Goal: Task Accomplishment & Management: Manage account settings

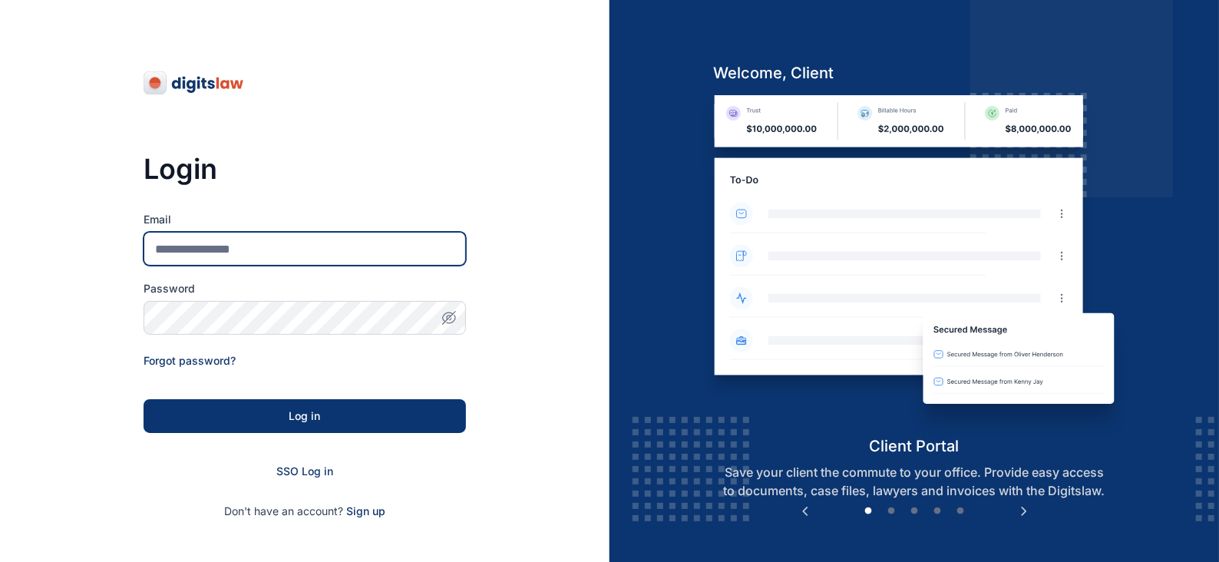
type input "**********"
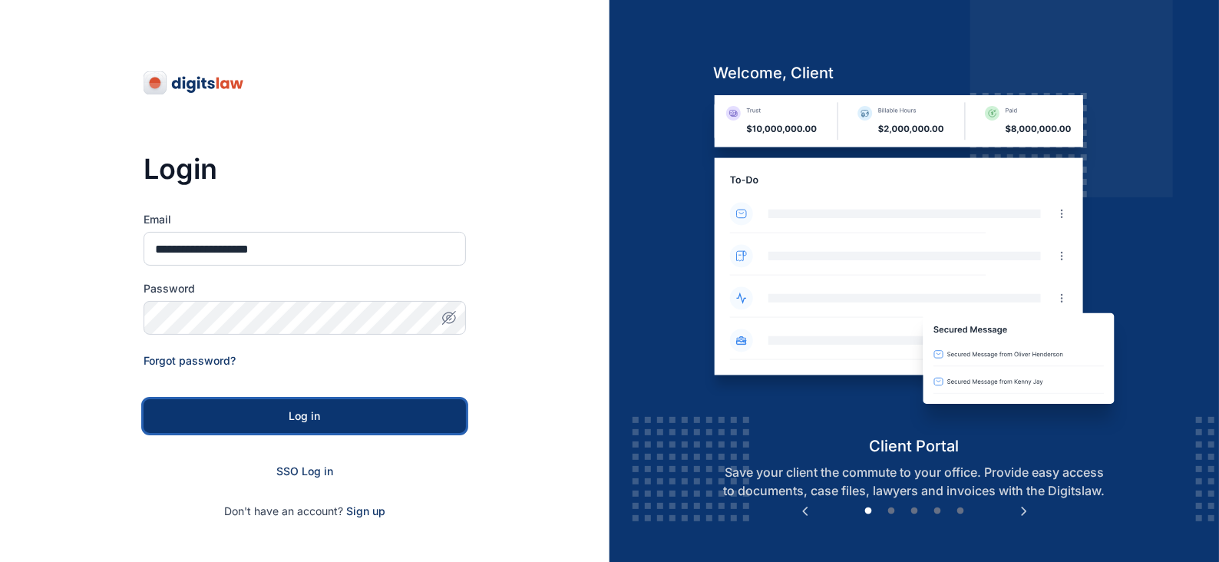
click at [300, 414] on div "Log in" at bounding box center [304, 416] width 273 height 15
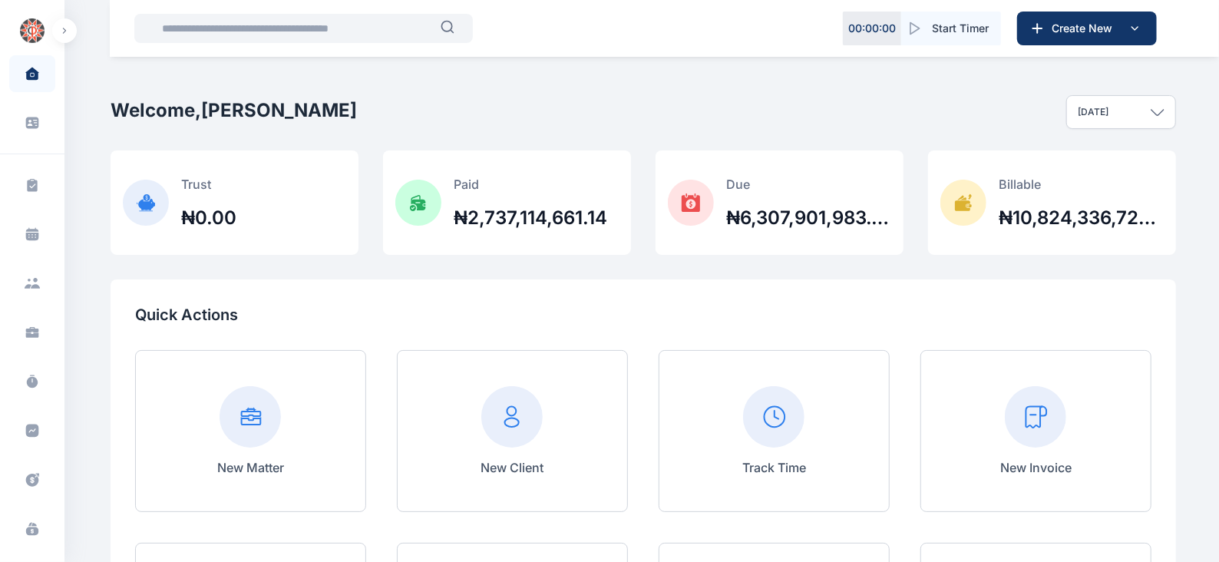
click at [61, 35] on button "button" at bounding box center [64, 30] width 25 height 25
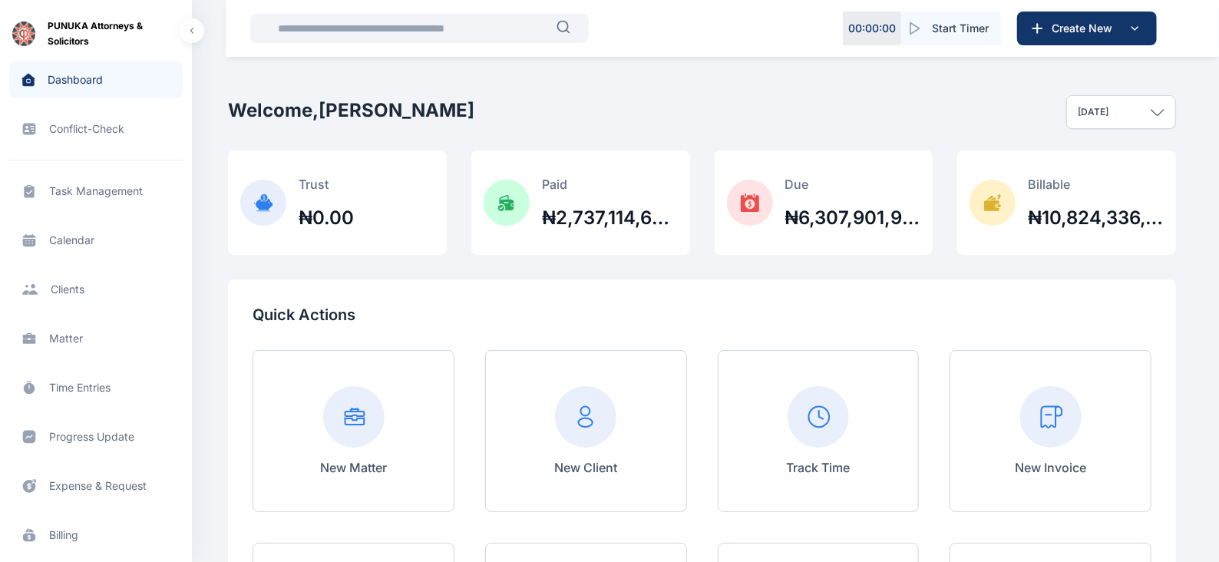
click at [71, 535] on span "Billing billing billing" at bounding box center [96, 535] width 174 height 37
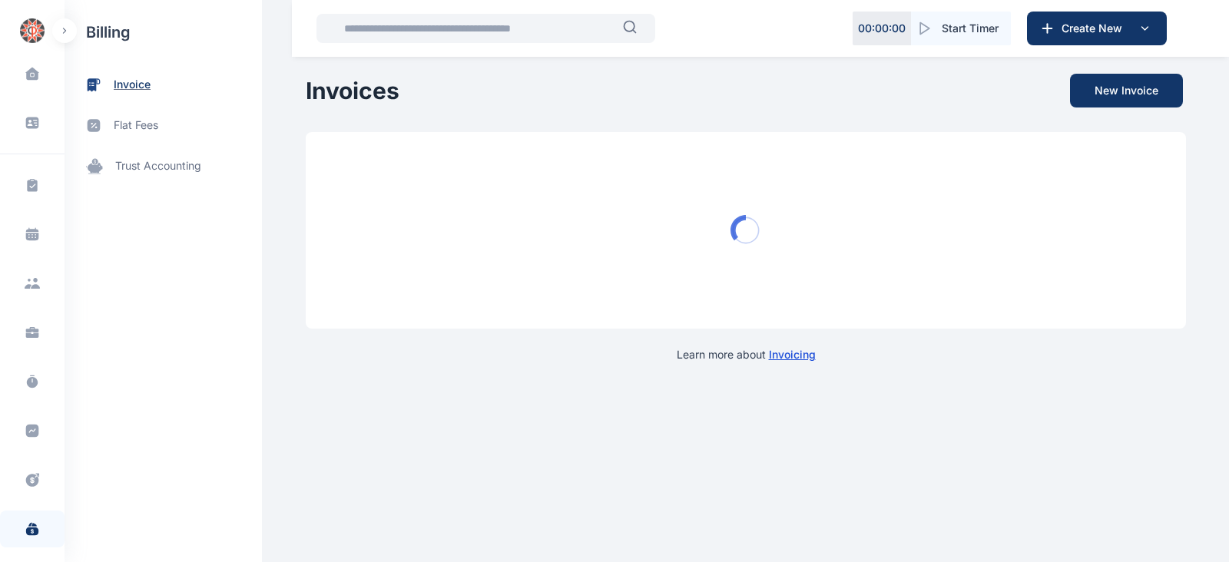
click at [132, 86] on span "invoice" at bounding box center [132, 85] width 37 height 16
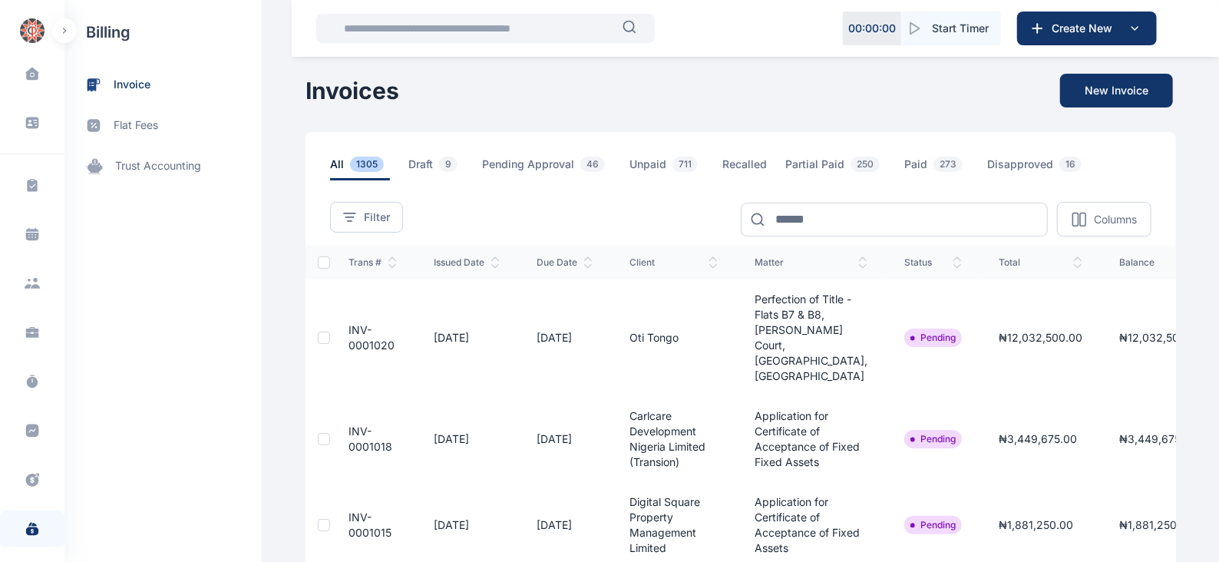
click at [318, 332] on div at bounding box center [324, 338] width 12 height 12
click at [330, 317] on td "INV-0001020" at bounding box center [372, 338] width 85 height 117
click at [319, 333] on icon at bounding box center [323, 337] width 9 height 9
click at [354, 326] on span "INV-0001020" at bounding box center [372, 337] width 46 height 28
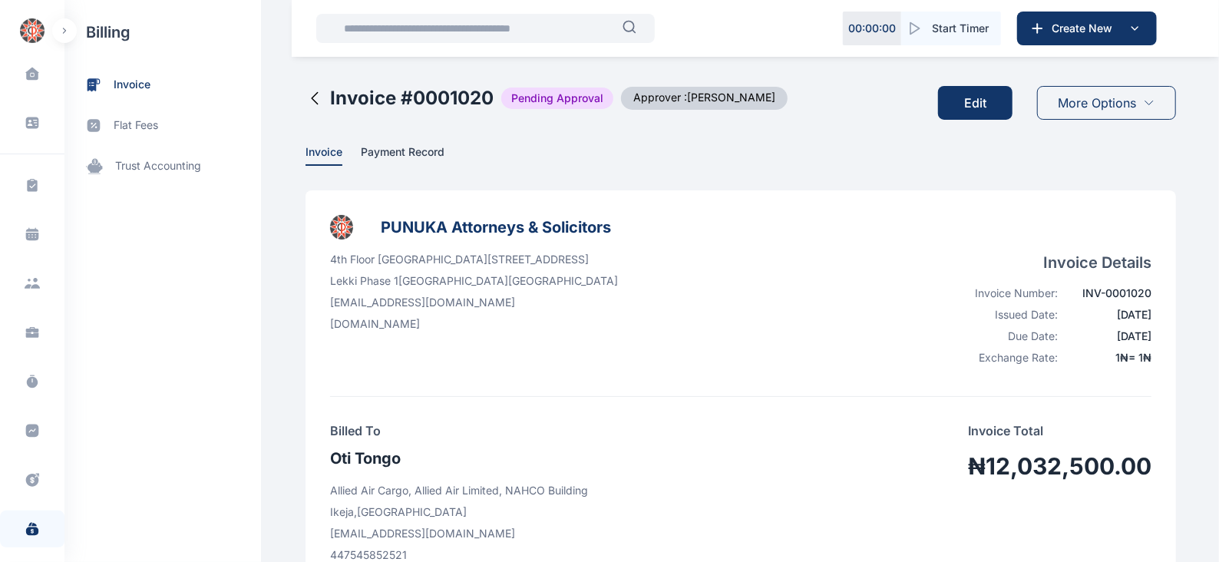
click at [723, 95] on span "Approver : [PERSON_NAME]" at bounding box center [704, 98] width 167 height 23
click at [560, 99] on span "Pending Approval" at bounding box center [557, 99] width 112 height 22
click at [410, 149] on span "Payment Record" at bounding box center [403, 153] width 84 height 16
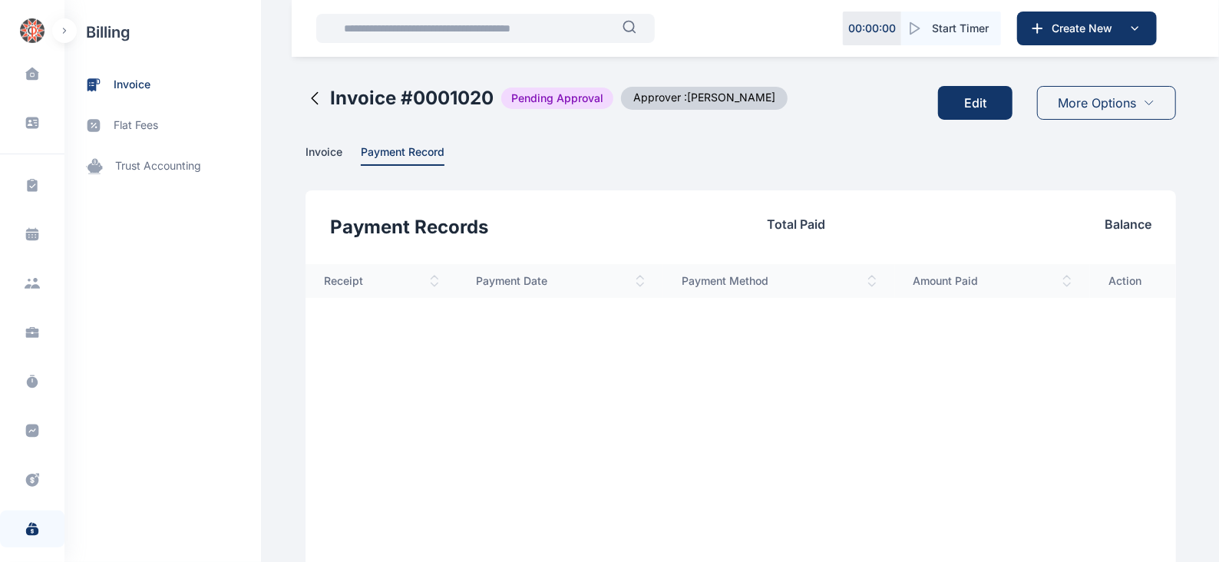
click at [319, 151] on span "Invoice" at bounding box center [324, 153] width 37 height 16
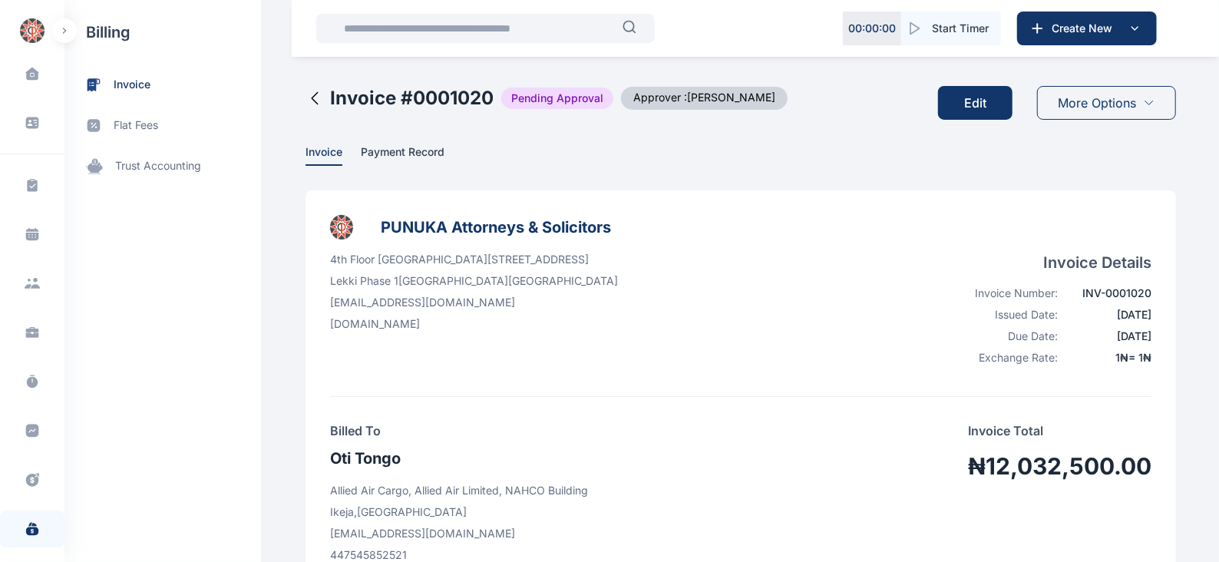
click at [668, 99] on span "Approver : [PERSON_NAME]" at bounding box center [704, 98] width 167 height 23
click at [1079, 100] on span "More Options" at bounding box center [1098, 103] width 78 height 18
click at [1093, 137] on span "Approve" at bounding box center [1086, 140] width 37 height 15
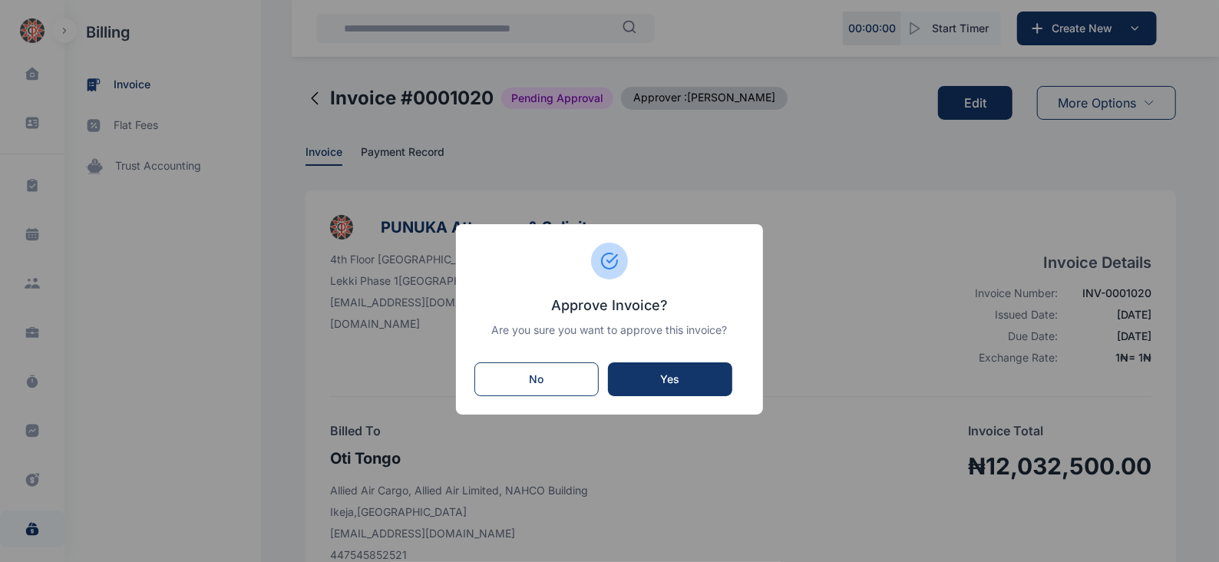
click at [703, 378] on div "Yes" at bounding box center [671, 379] width 94 height 15
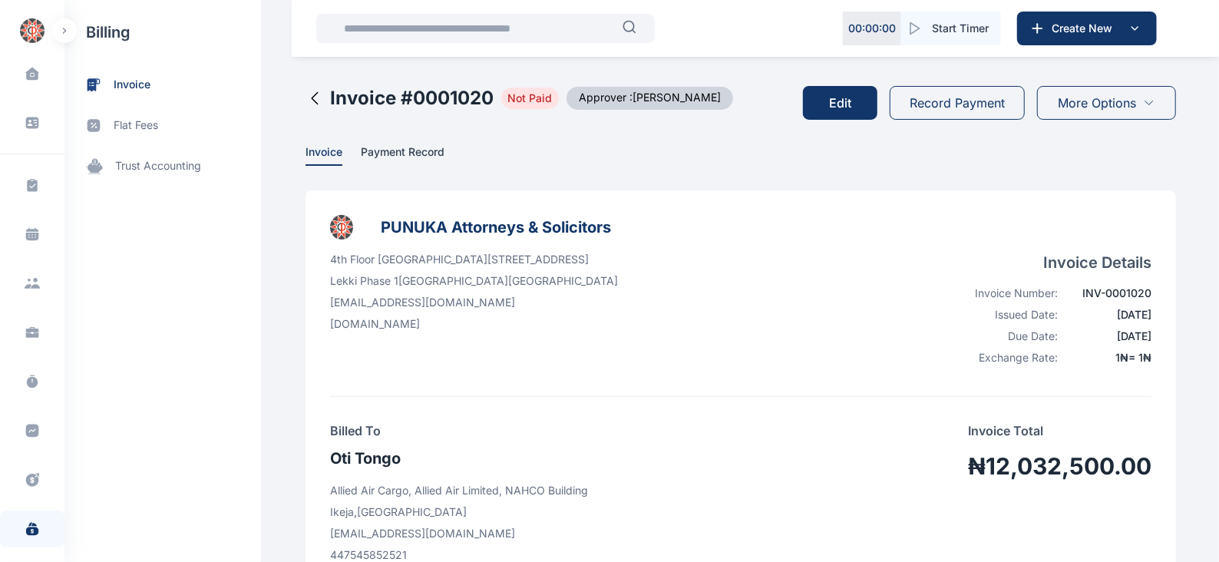
click at [944, 107] on button "Record Payment" at bounding box center [957, 103] width 135 height 34
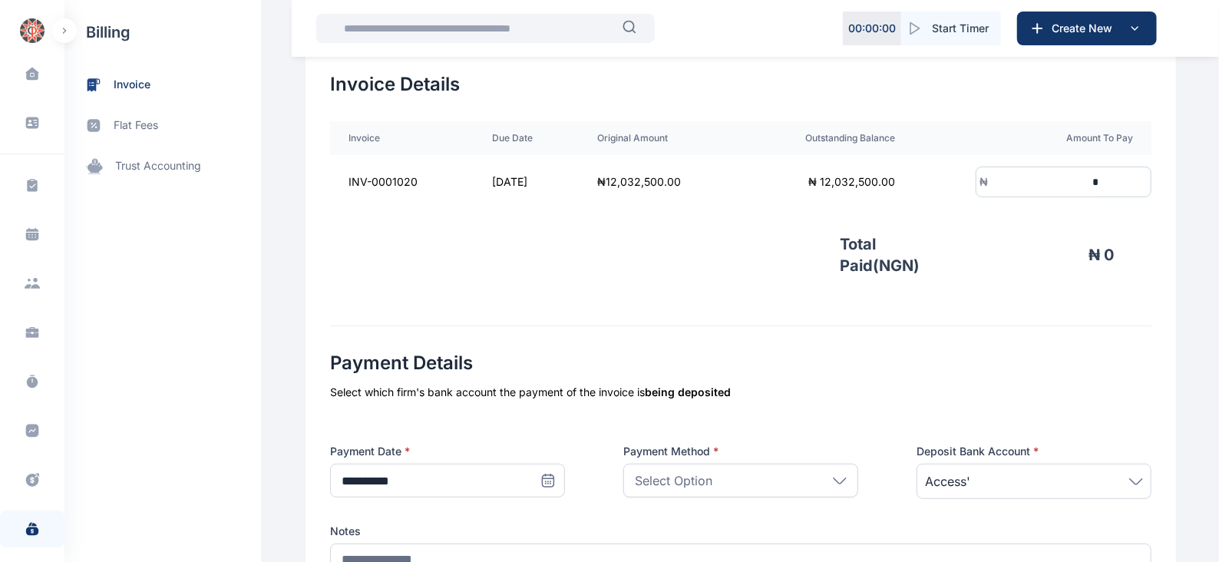
scroll to position [344, 0]
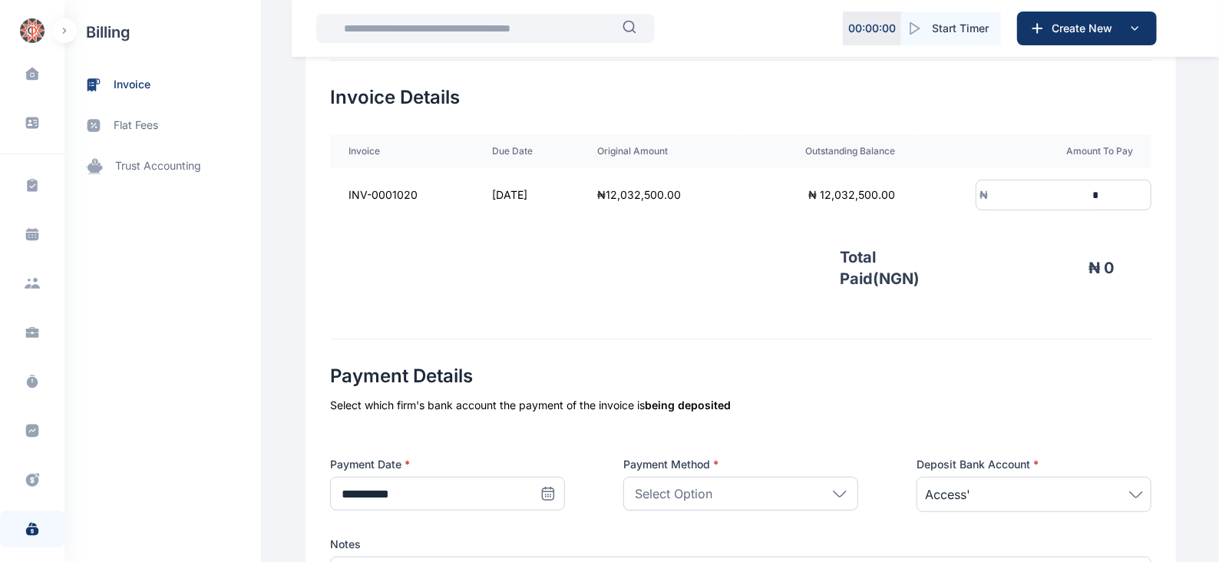
click at [1010, 197] on input "*" at bounding box center [1045, 195] width 114 height 28
click at [1089, 194] on input "**********" at bounding box center [1045, 195] width 114 height 28
click at [1083, 194] on input "**********" at bounding box center [1045, 195] width 114 height 28
type input "**********"
click at [964, 320] on div "**********" at bounding box center [741, 212] width 822 height 254
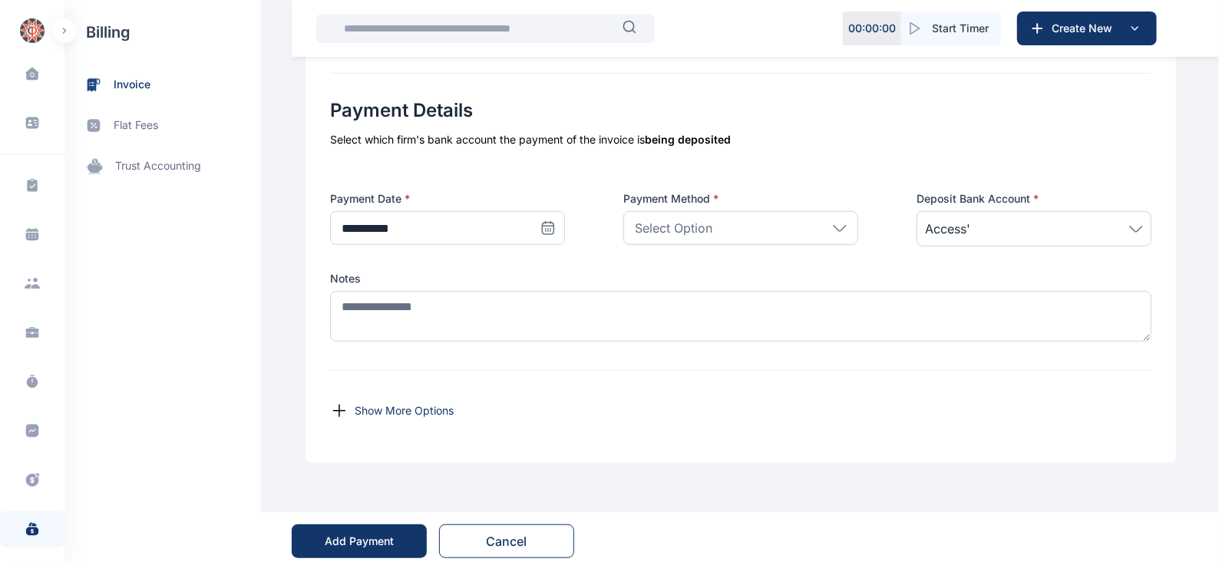
scroll to position [615, 0]
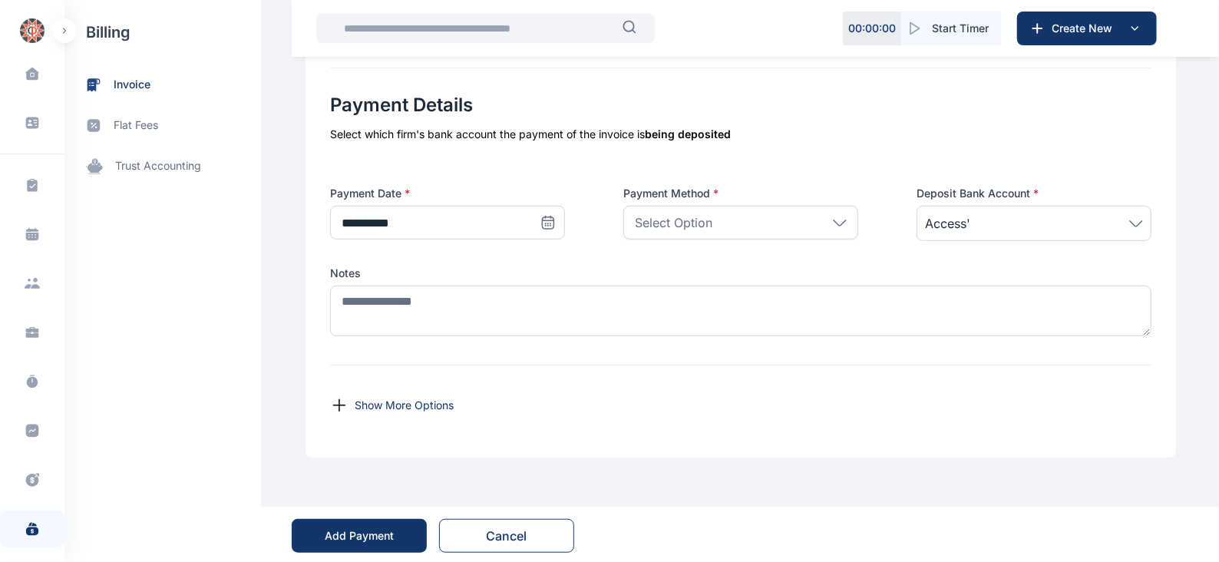
click at [841, 220] on icon at bounding box center [840, 222] width 12 height 5
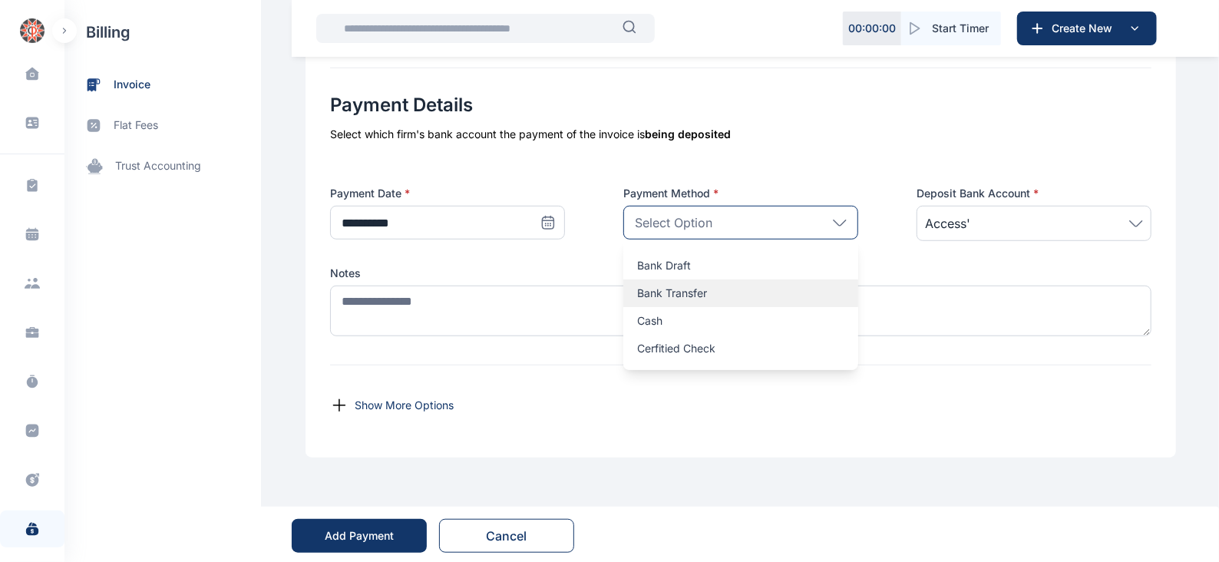
click at [710, 289] on p "Bank Transfer" at bounding box center [740, 293] width 207 height 15
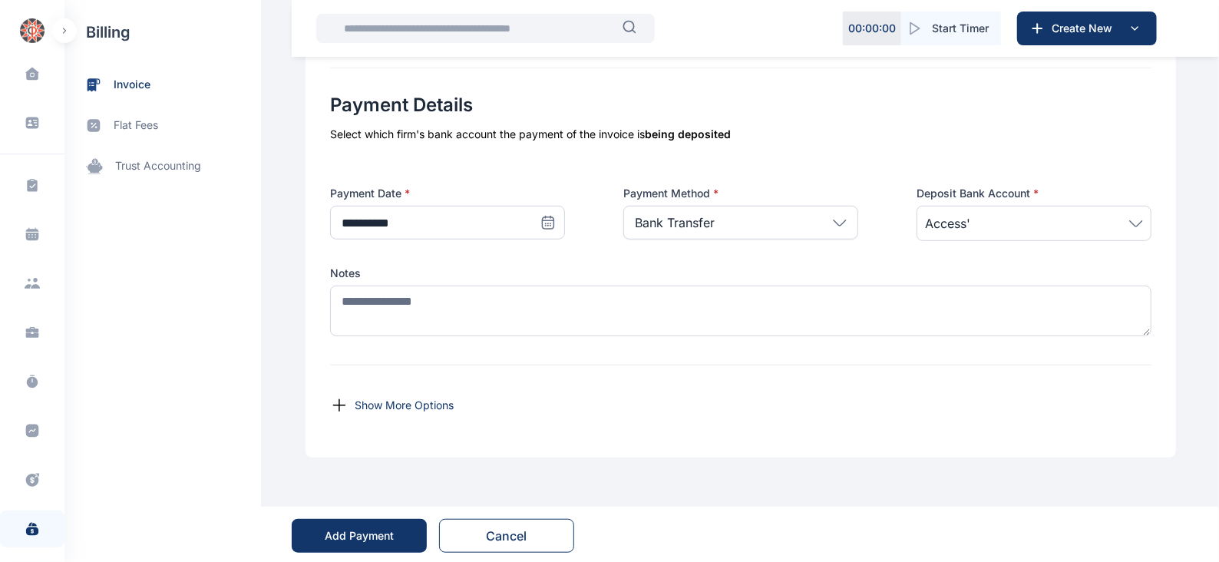
click at [967, 222] on span "Access'" at bounding box center [947, 223] width 45 height 18
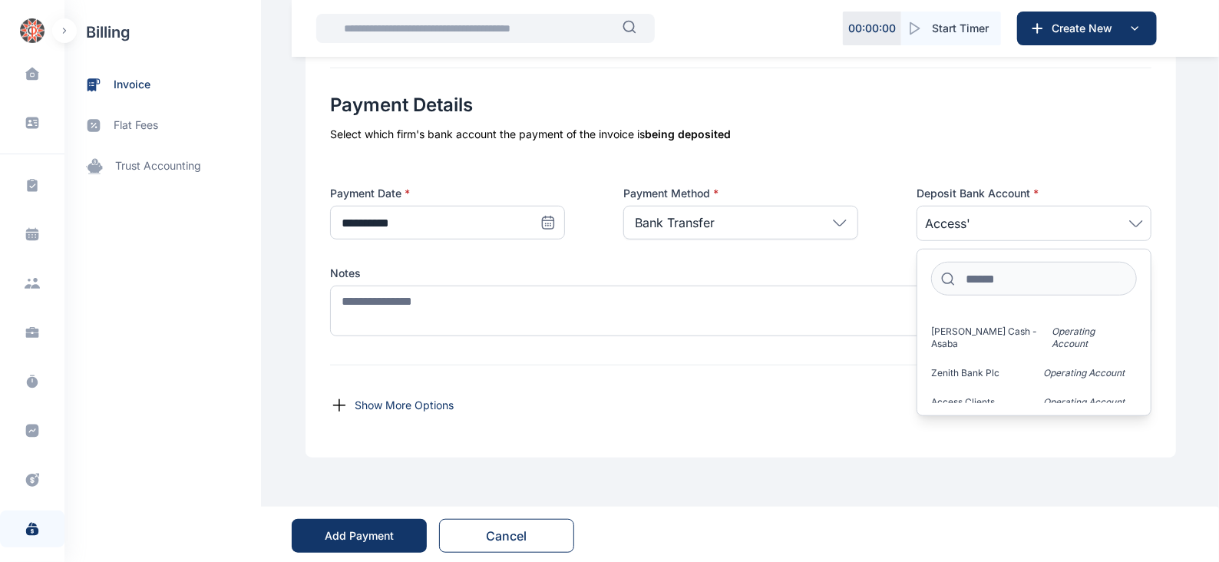
scroll to position [1100, 0]
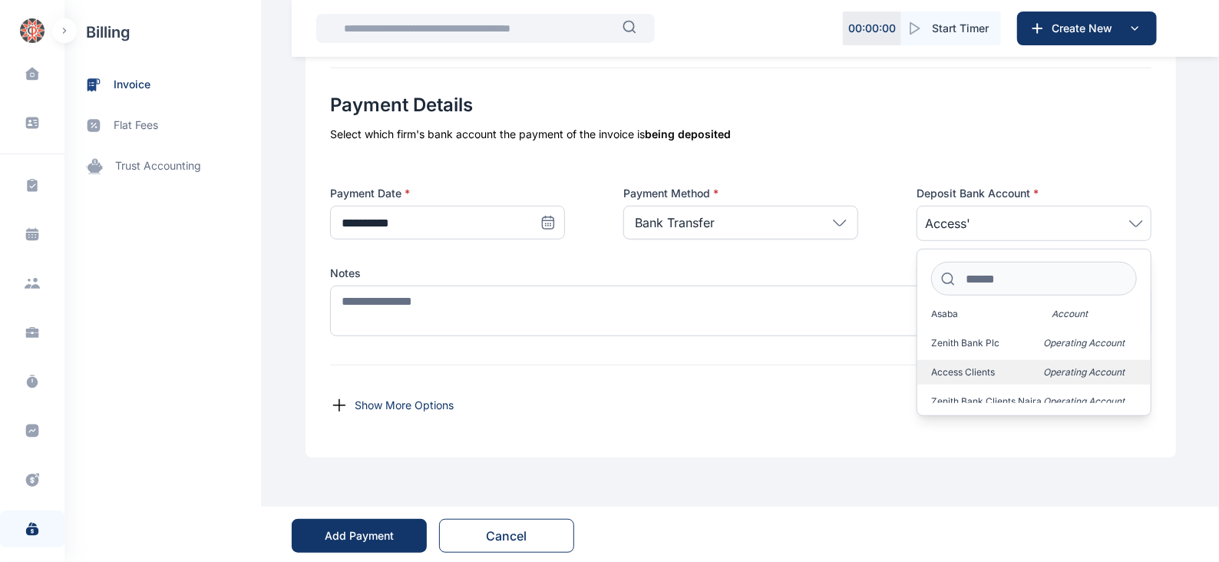
click at [1050, 366] on span "Operating Account" at bounding box center [1091, 372] width 94 height 12
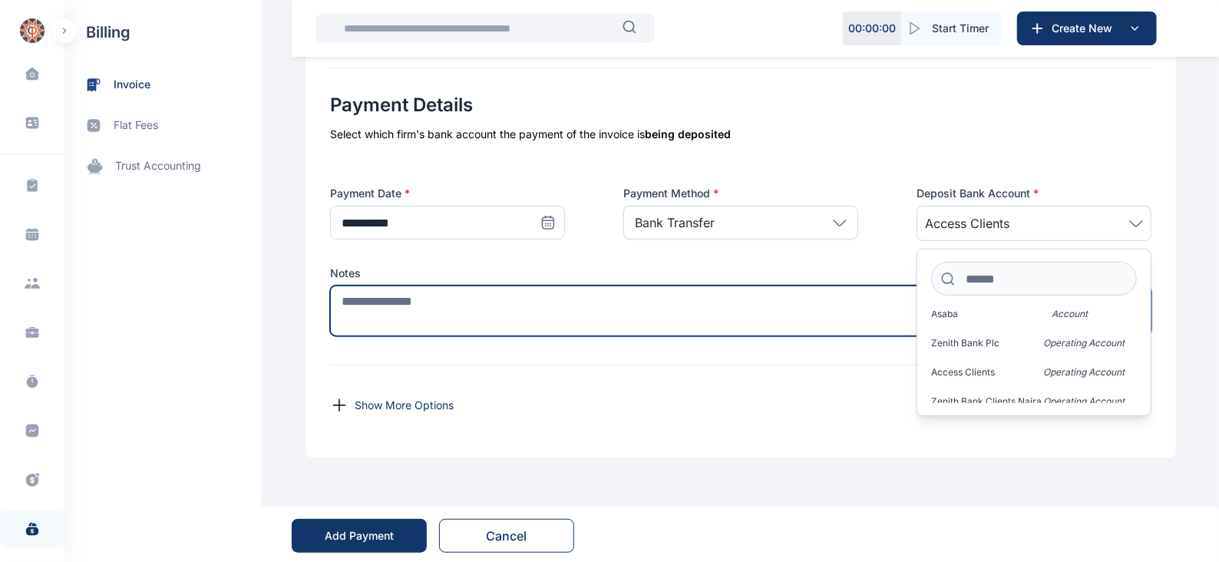
click at [861, 304] on textarea at bounding box center [741, 311] width 822 height 51
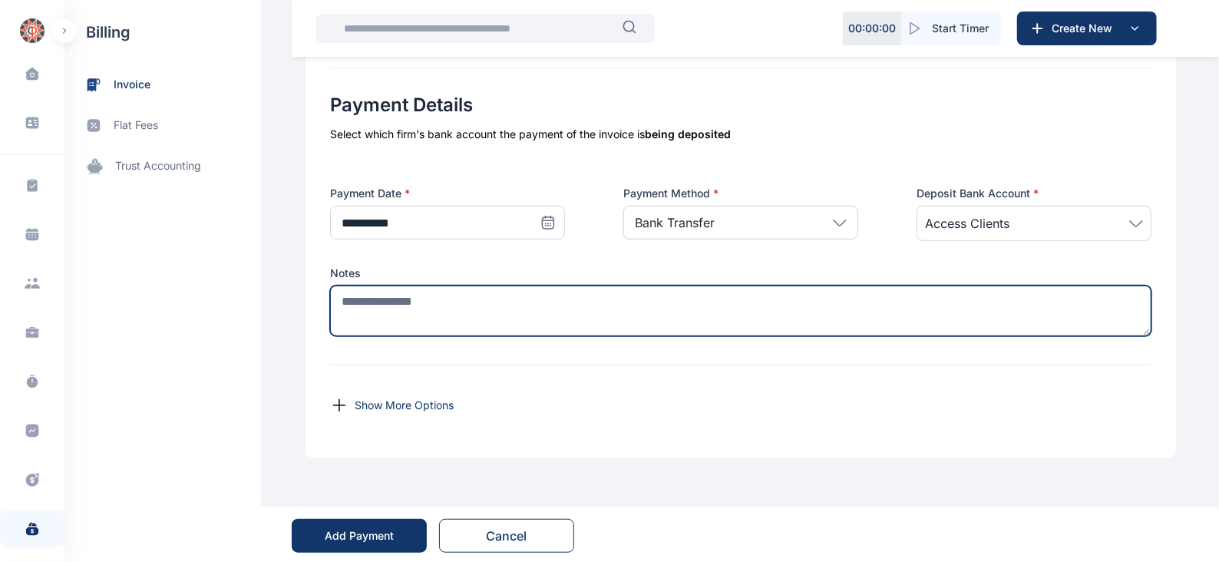
scroll to position [617, 0]
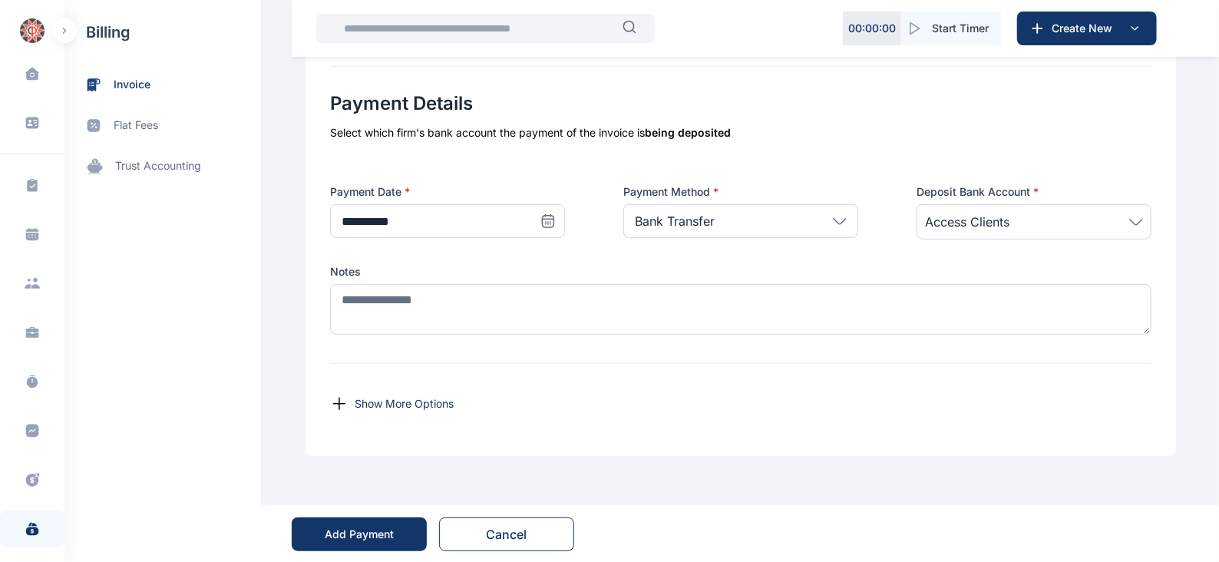
click at [334, 402] on icon at bounding box center [340, 405] width 12 height 12
click at [330, 405] on icon at bounding box center [339, 404] width 18 height 18
click at [371, 403] on p "Show More Options" at bounding box center [404, 403] width 99 height 15
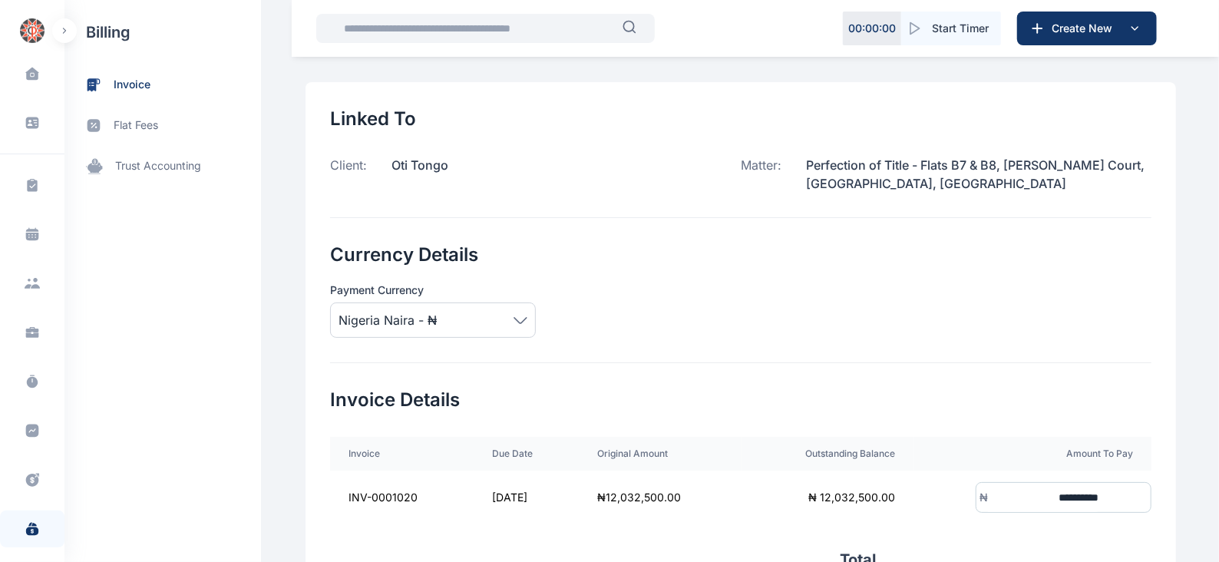
scroll to position [18, 0]
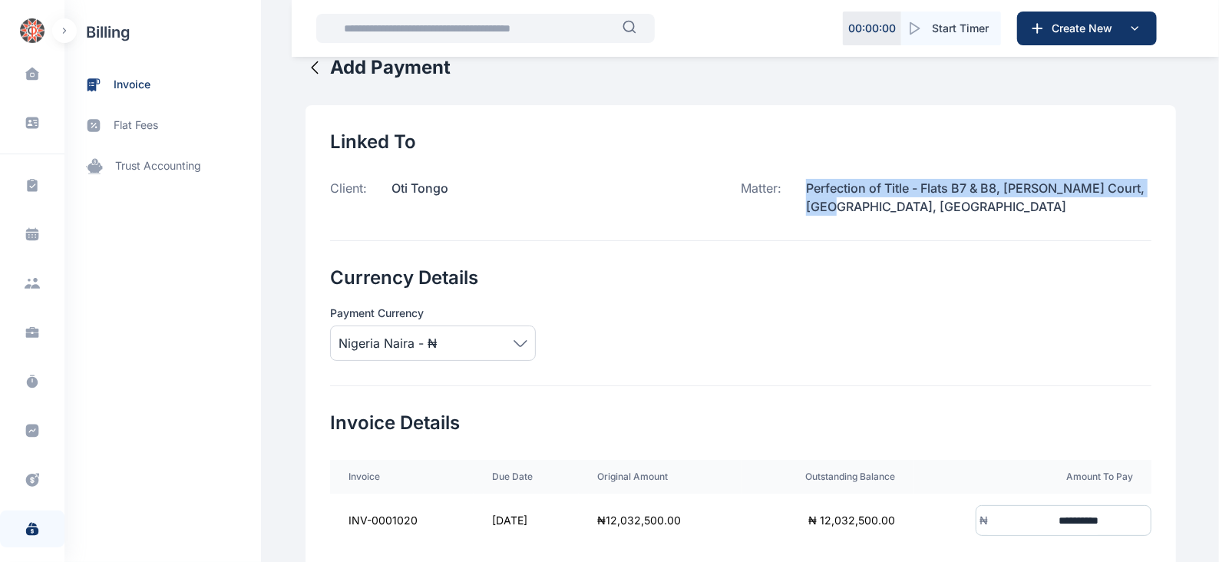
drag, startPoint x: 804, startPoint y: 188, endPoint x: 849, endPoint y: 206, distance: 47.9
click at [849, 206] on p "Perfection of Title - Flats B7 & B8, [PERSON_NAME] Court, [GEOGRAPHIC_DATA], [G…" at bounding box center [967, 197] width 370 height 37
copy p "Perfection of Title - Flats B7 & B8, [PERSON_NAME] Court, [GEOGRAPHIC_DATA], [G…"
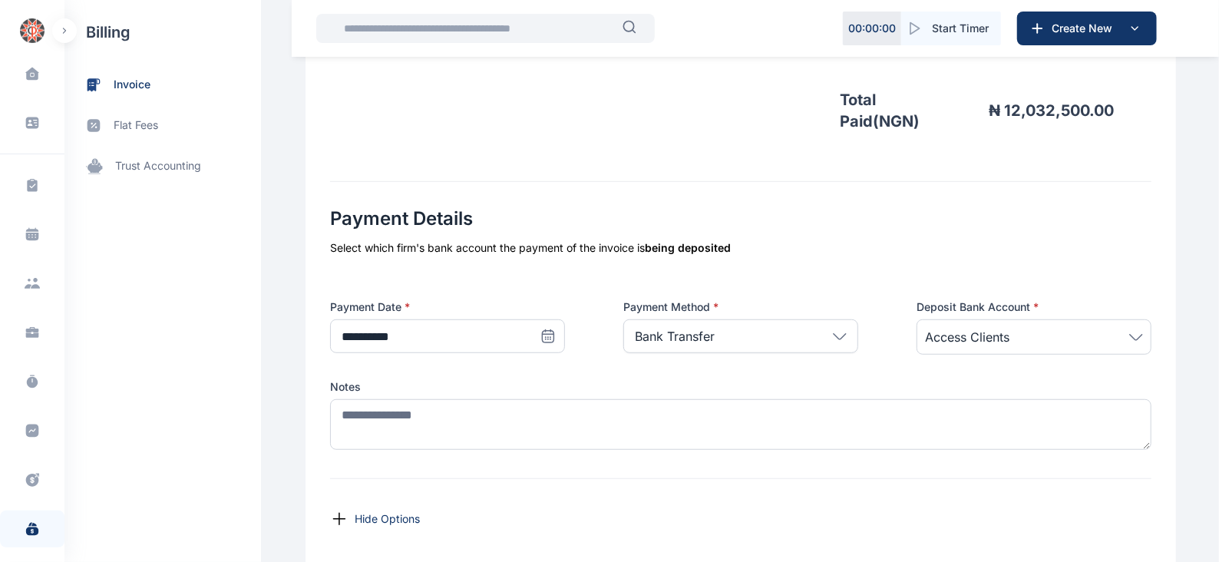
scroll to position [503, 0]
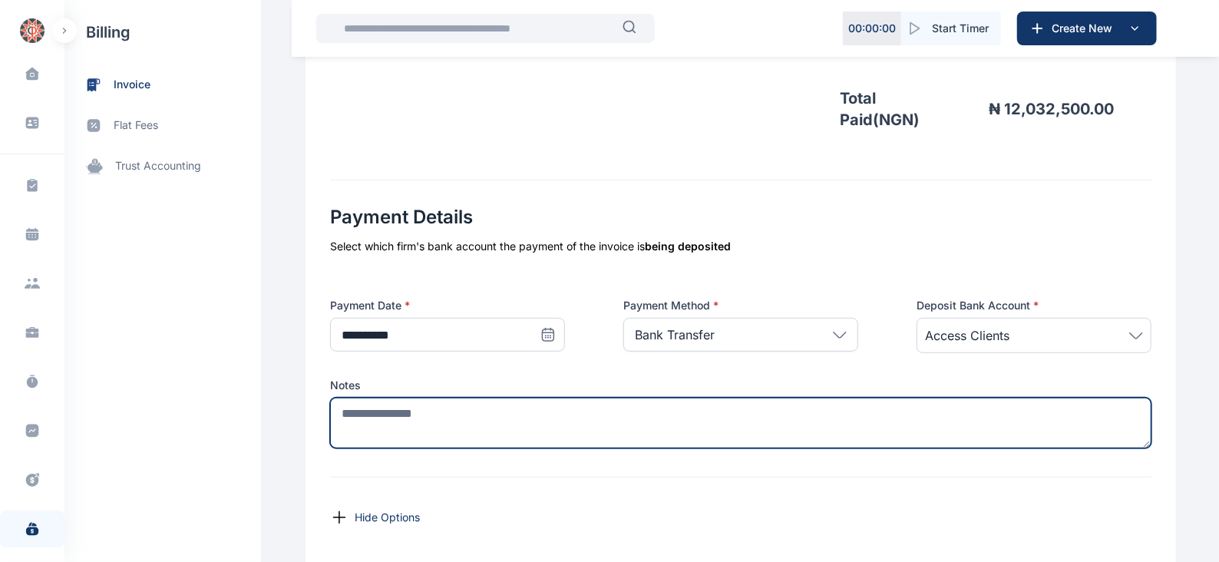
click at [407, 412] on textarea at bounding box center [741, 423] width 822 height 51
paste textarea "**********"
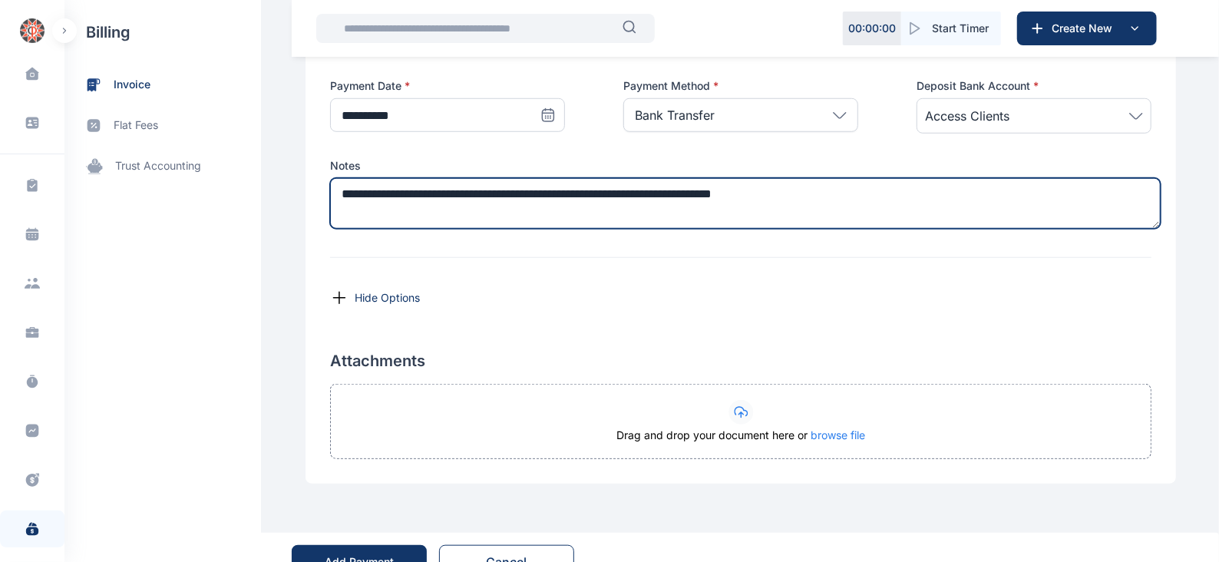
scroll to position [749, 0]
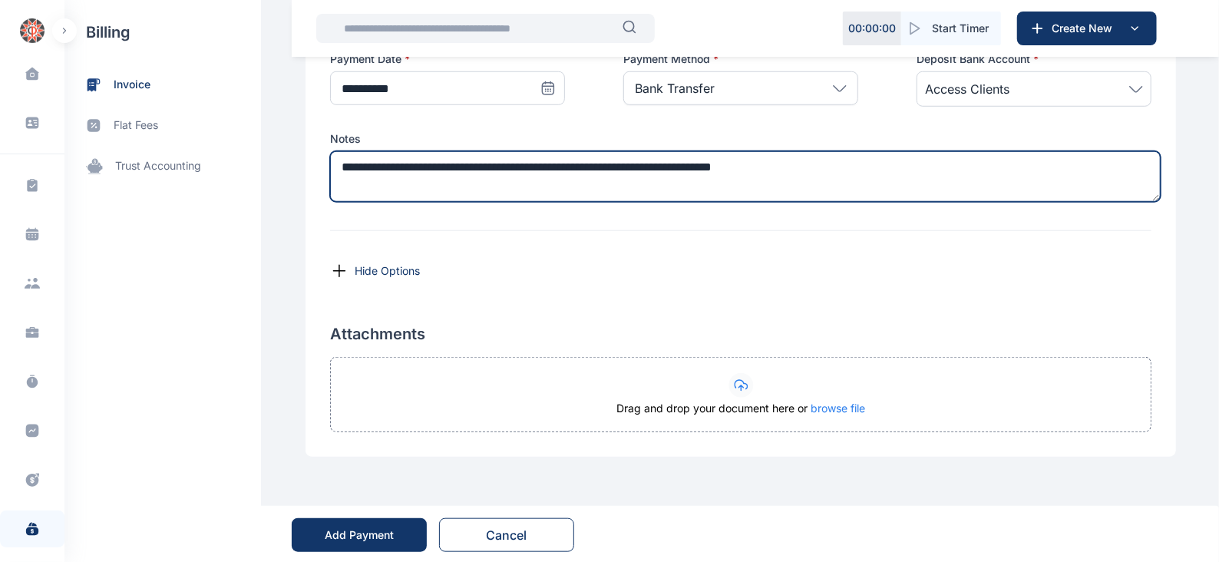
type textarea "**********"
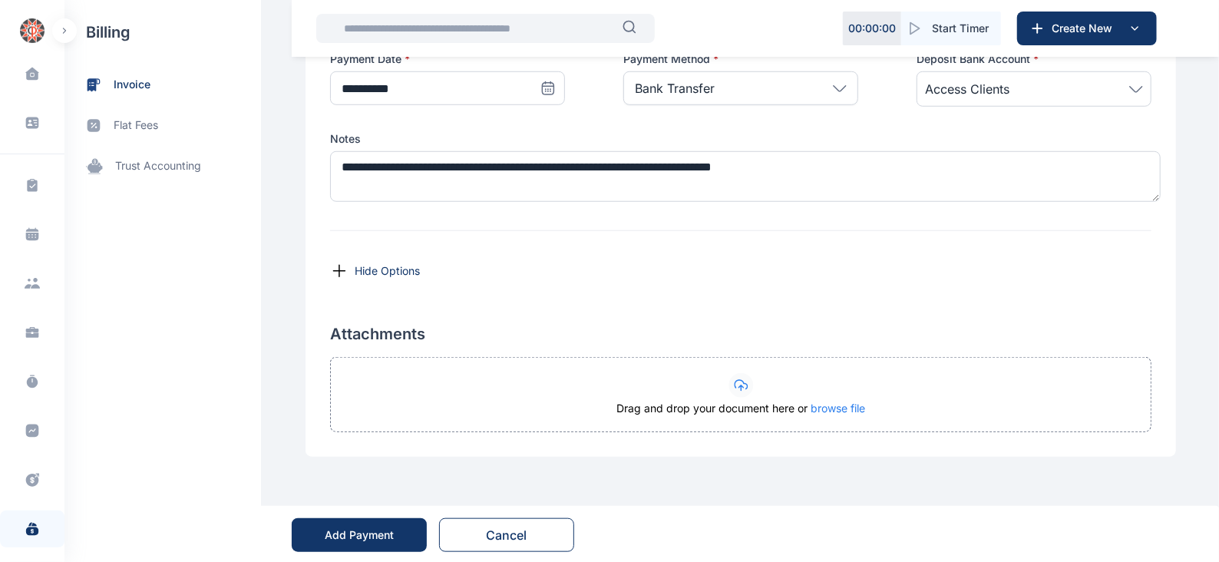
click at [330, 270] on icon at bounding box center [339, 271] width 18 height 18
click at [362, 266] on p "Hide Options" at bounding box center [387, 270] width 65 height 15
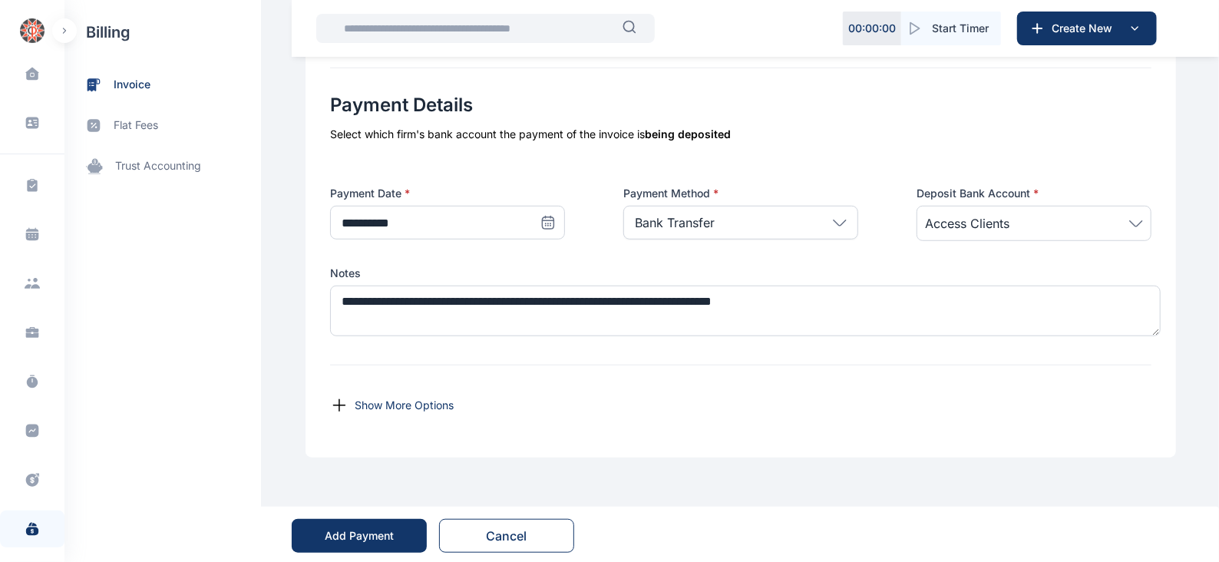
scroll to position [617, 0]
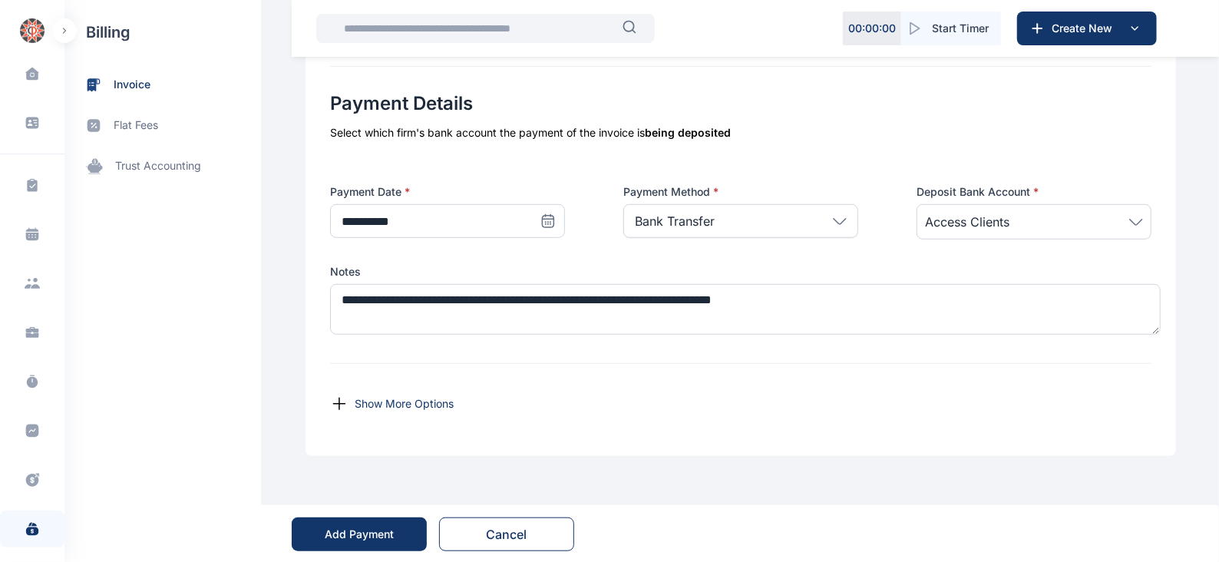
click at [518, 529] on button "Cancel" at bounding box center [506, 535] width 135 height 34
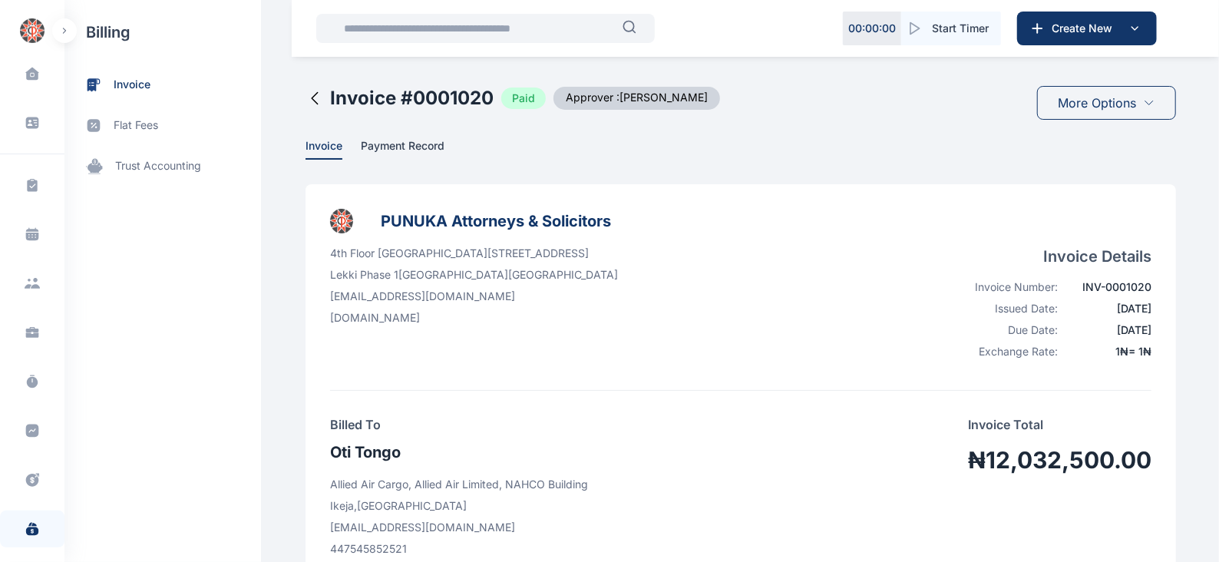
click at [1093, 96] on span "More Options" at bounding box center [1098, 103] width 78 height 18
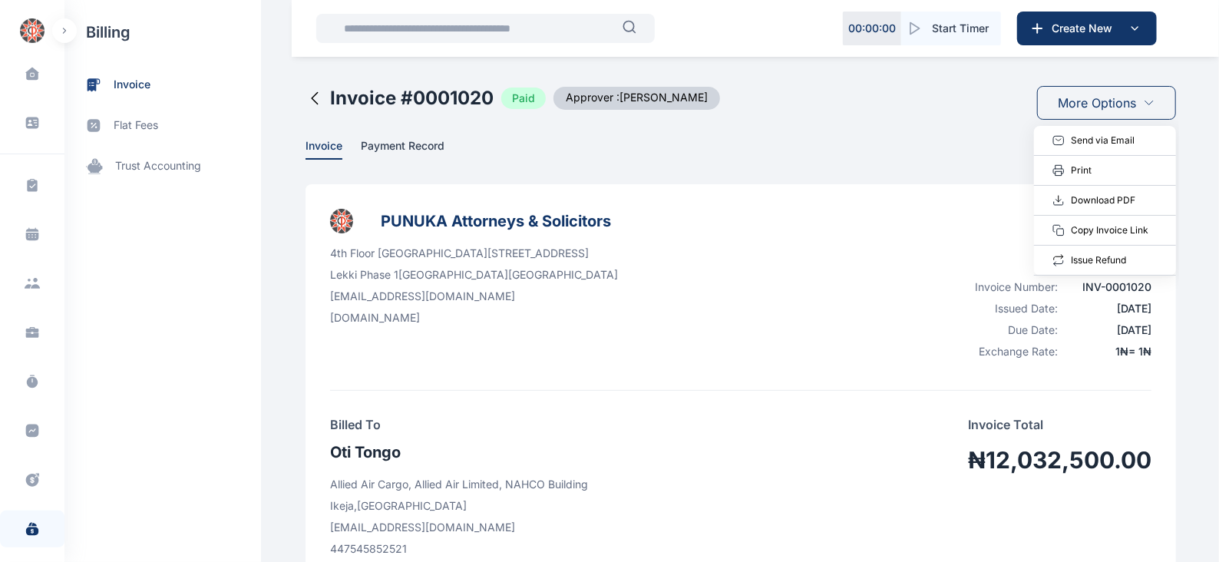
click at [1010, 118] on div "Invoice # 0001020 Paid Approver : Ezekiel Onilude More Options Send via Email P…" at bounding box center [741, 100] width 871 height 52
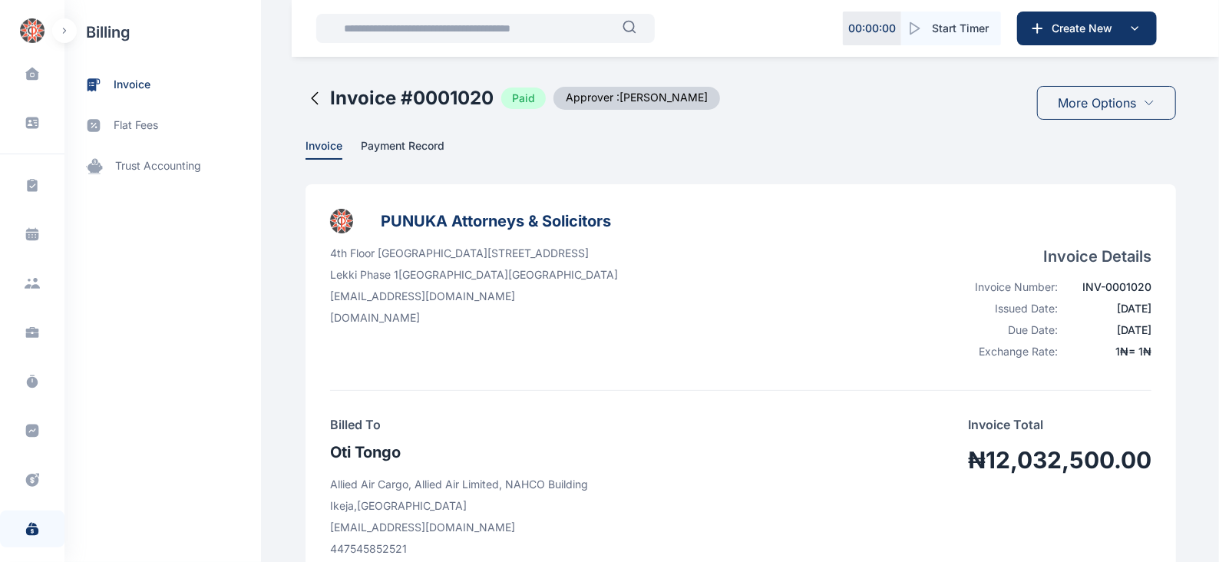
click at [595, 104] on span "Approver : [PERSON_NAME]" at bounding box center [637, 98] width 167 height 23
click at [1114, 91] on div "More Options" at bounding box center [1106, 103] width 139 height 34
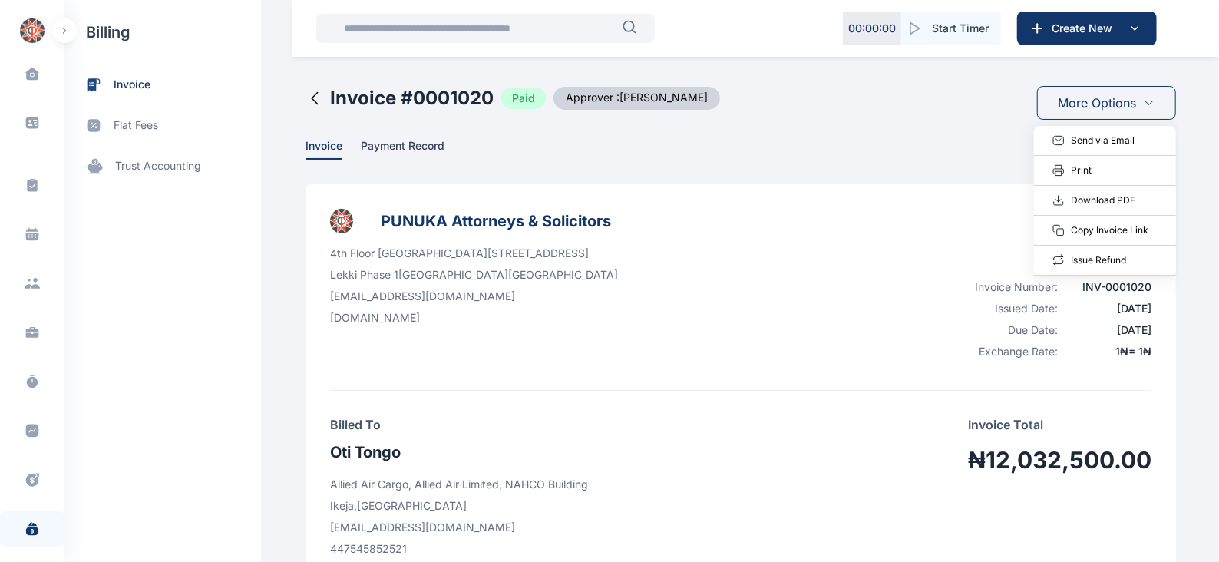
click at [971, 147] on div "Invoice Payment Record" at bounding box center [741, 149] width 871 height 22
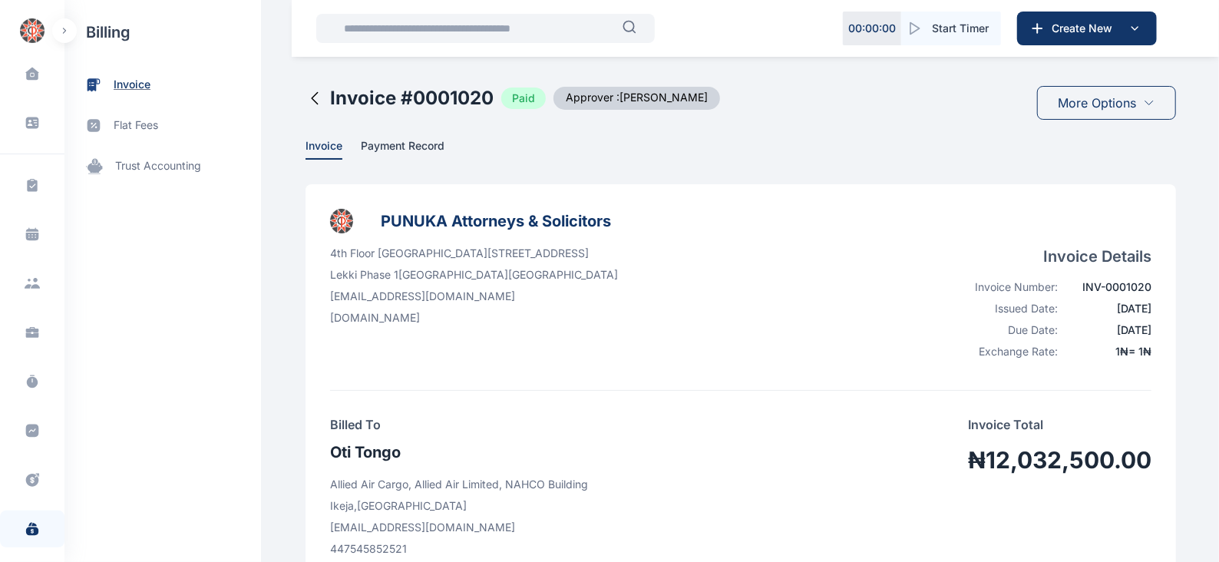
click at [143, 90] on span "invoice" at bounding box center [132, 85] width 37 height 16
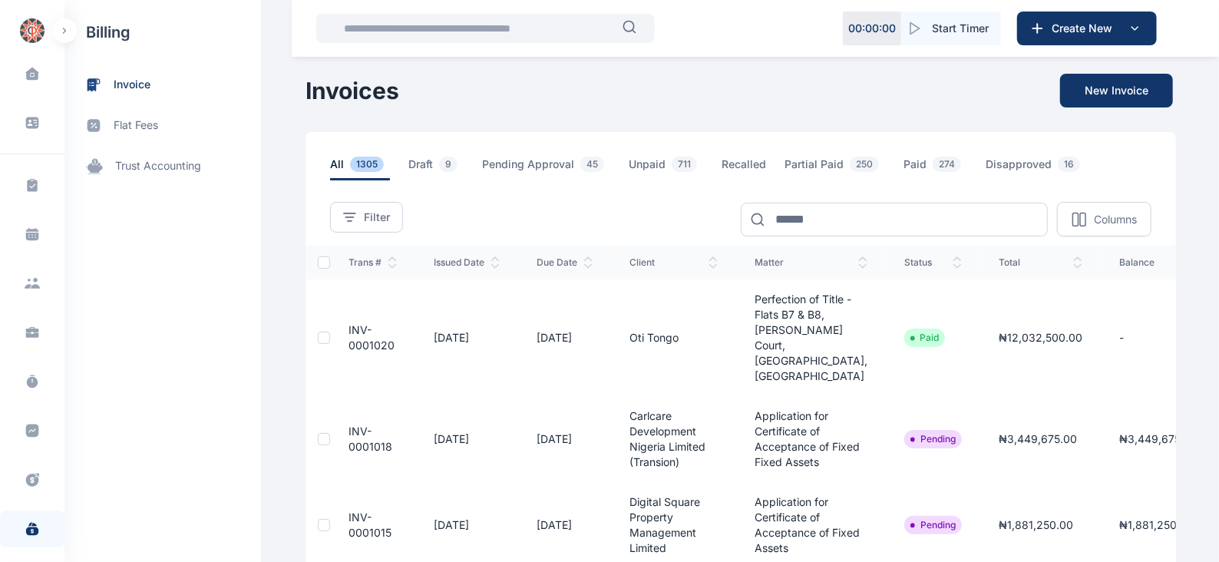
click at [356, 332] on span "INV-0001020" at bounding box center [372, 337] width 46 height 28
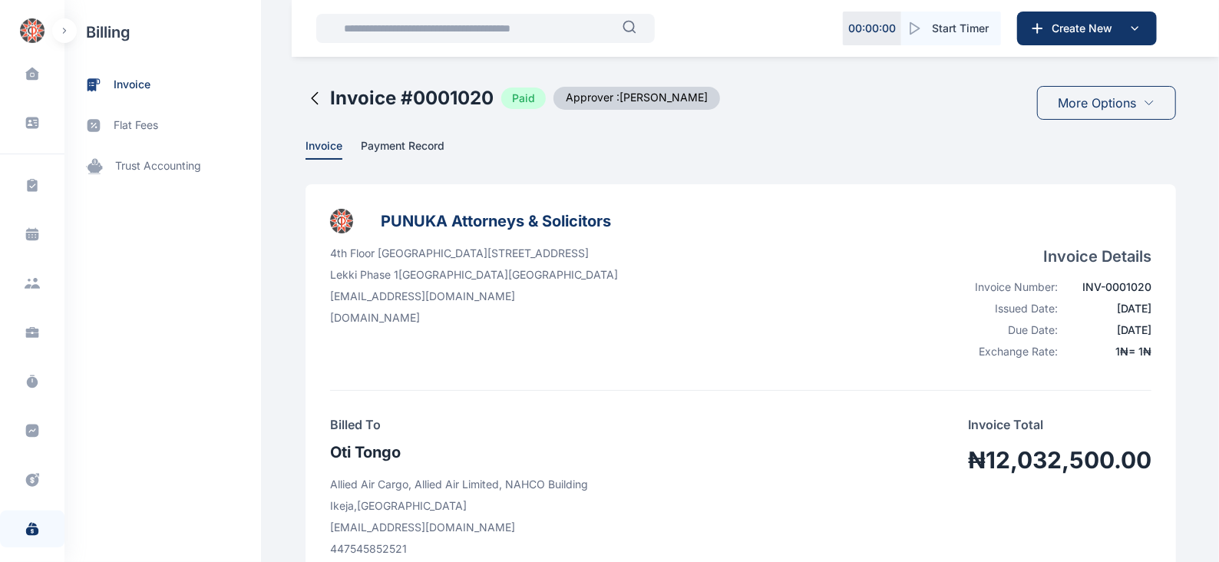
click at [409, 141] on span "Payment Record" at bounding box center [403, 147] width 84 height 16
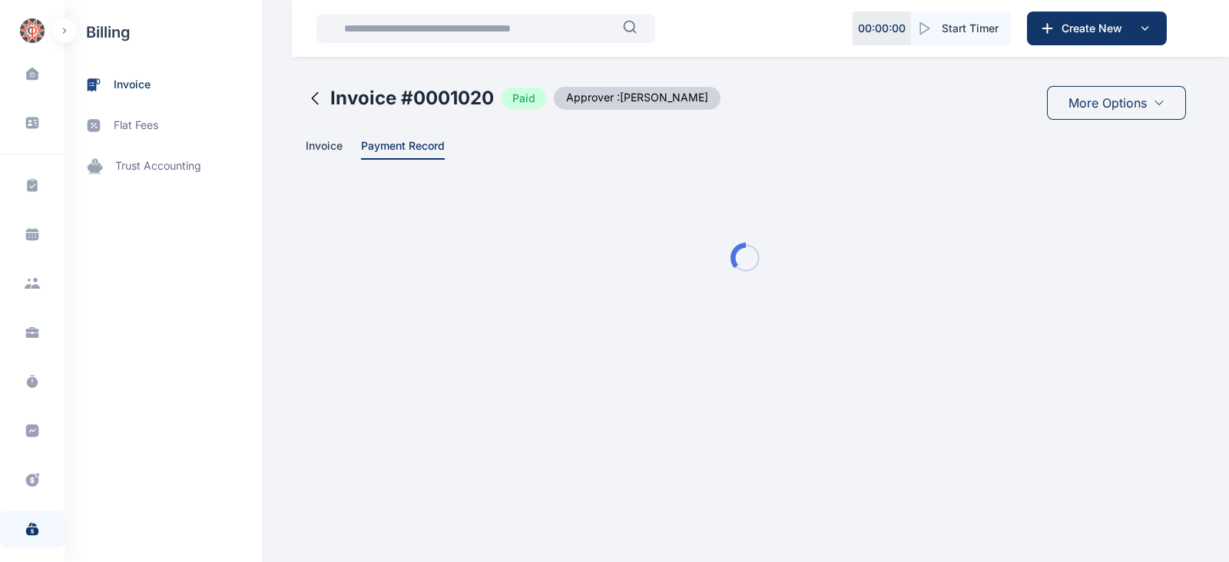
click at [409, 141] on span "Payment Record" at bounding box center [403, 147] width 84 height 16
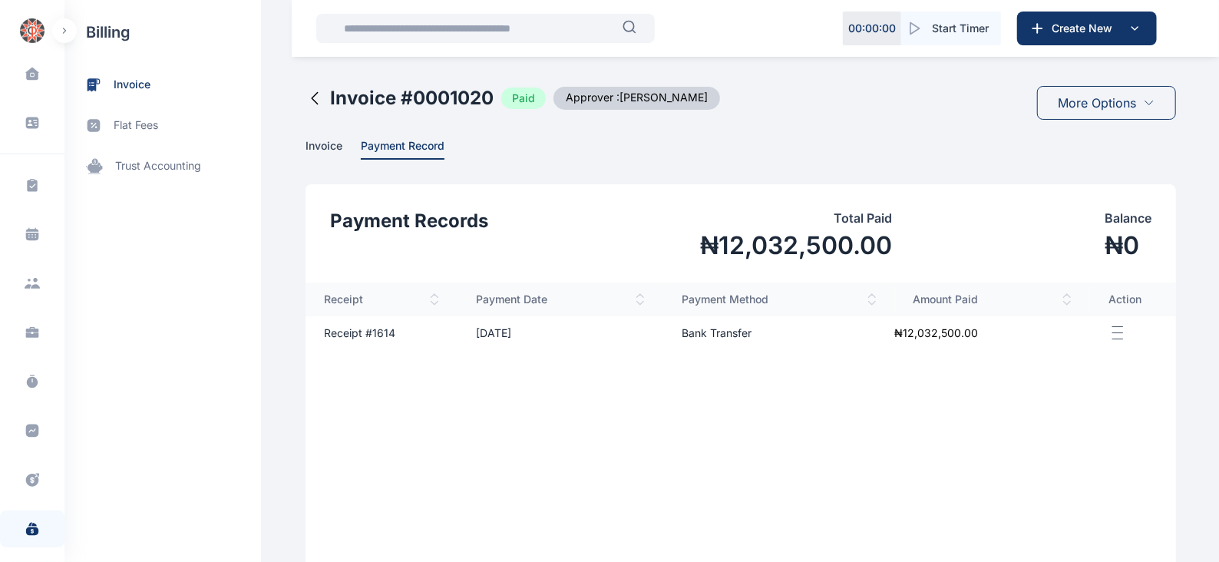
click at [1119, 338] on img at bounding box center [1118, 333] width 18 height 19
click at [1133, 402] on span "Download Receipt" at bounding box center [1123, 404] width 79 height 12
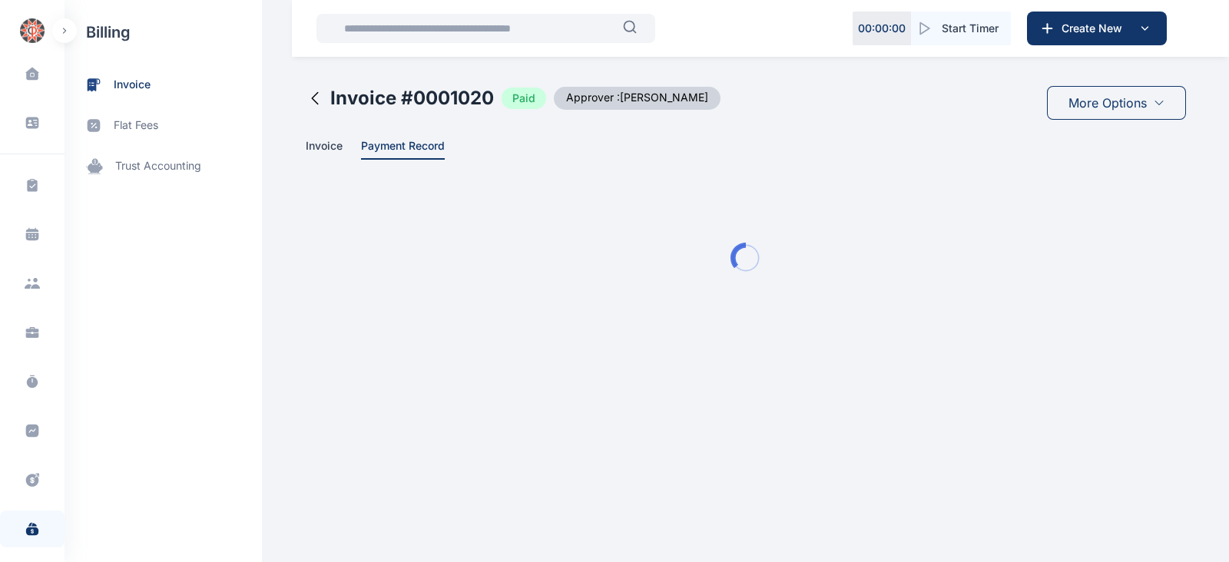
drag, startPoint x: 1221, startPoint y: 243, endPoint x: 1223, endPoint y: 258, distance: 14.8
click at [1223, 258] on html "00 : 00 : 00 Start Timer Create New Dashboard dashboard Conflict-Check conflict…" at bounding box center [614, 190] width 1229 height 381
